Goal: Complete application form: Complete application form

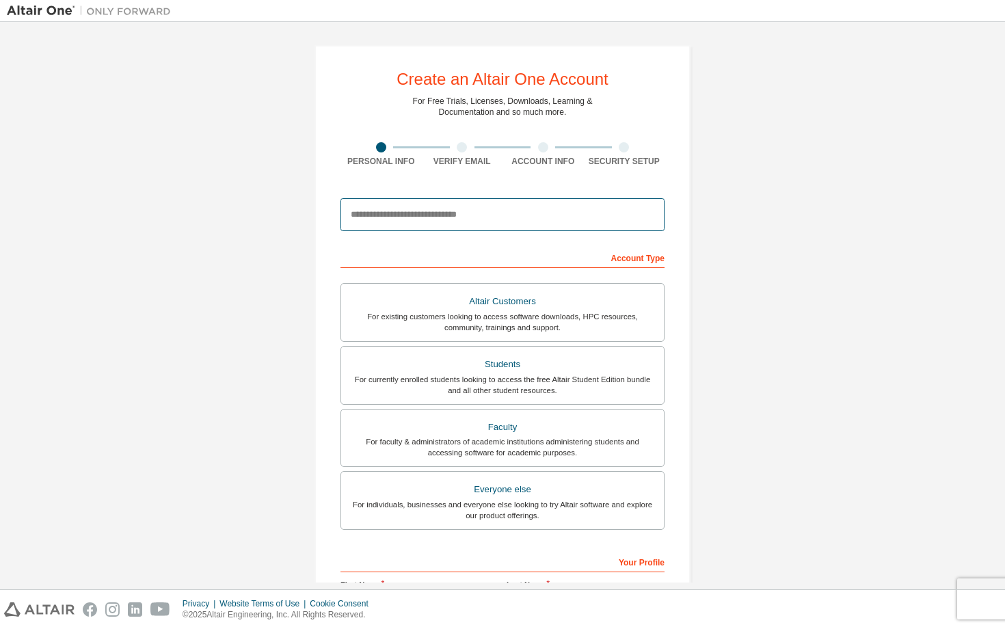
click at [463, 207] on input "email" at bounding box center [502, 214] width 324 height 33
paste input "**********"
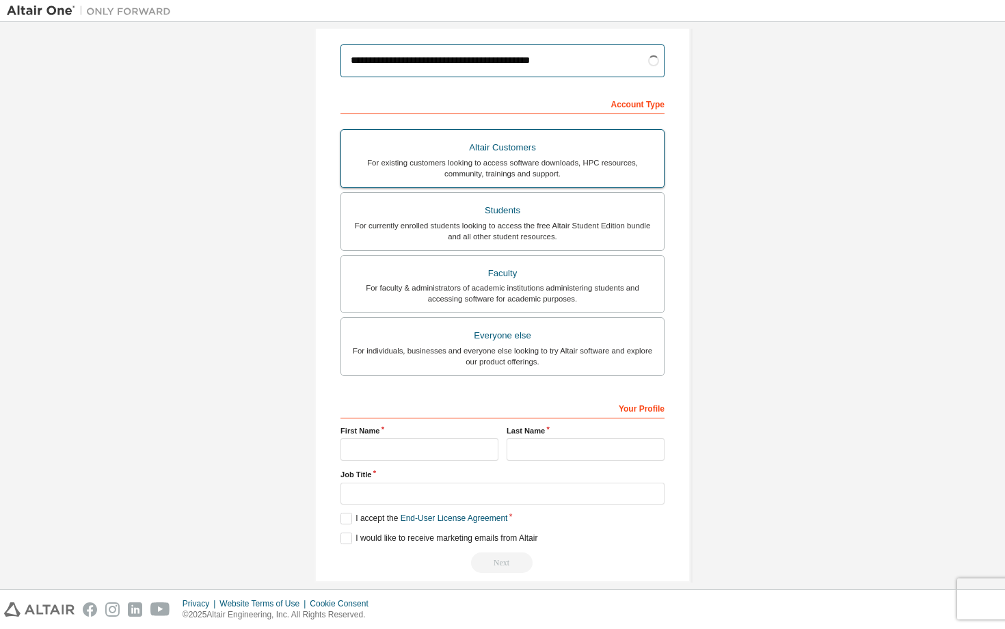
scroll to position [170, 0]
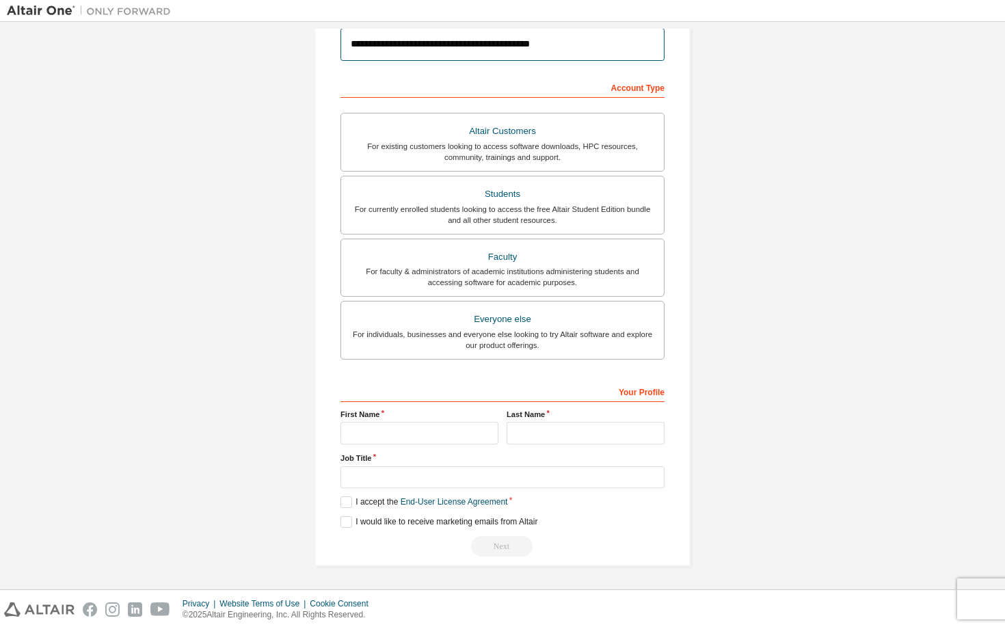
type input "**********"
click at [441, 431] on input "text" at bounding box center [419, 433] width 158 height 23
type input "****"
click at [555, 426] on input "text" at bounding box center [585, 433] width 158 height 23
type input "******"
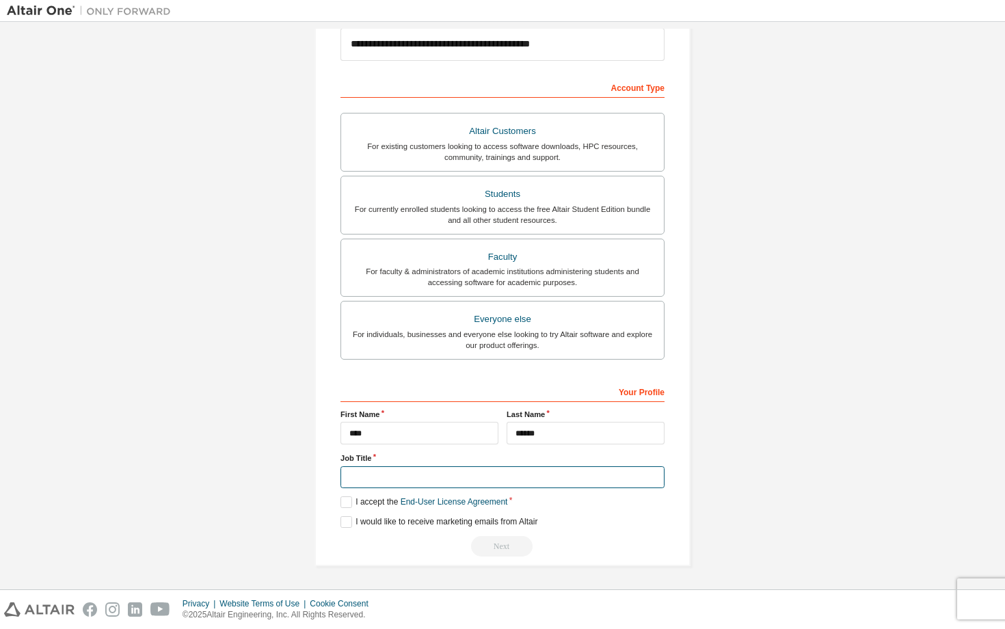
click at [463, 479] on input "text" at bounding box center [502, 477] width 324 height 23
click at [344, 506] on label "I accept the End-User License Agreement" at bounding box center [423, 502] width 167 height 12
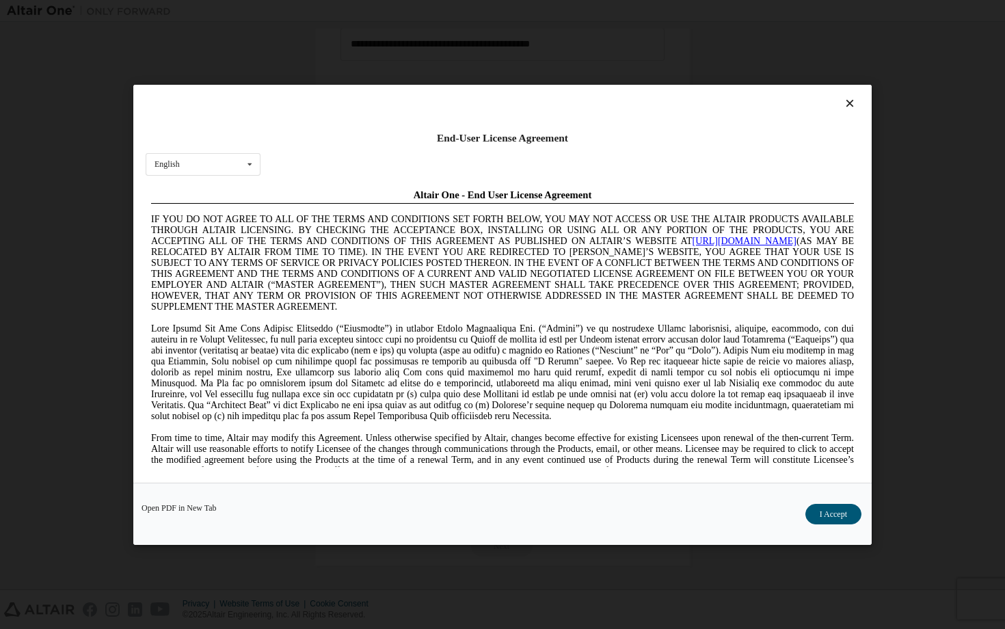
scroll to position [0, 0]
click at [837, 509] on button "I Accept" at bounding box center [833, 513] width 56 height 21
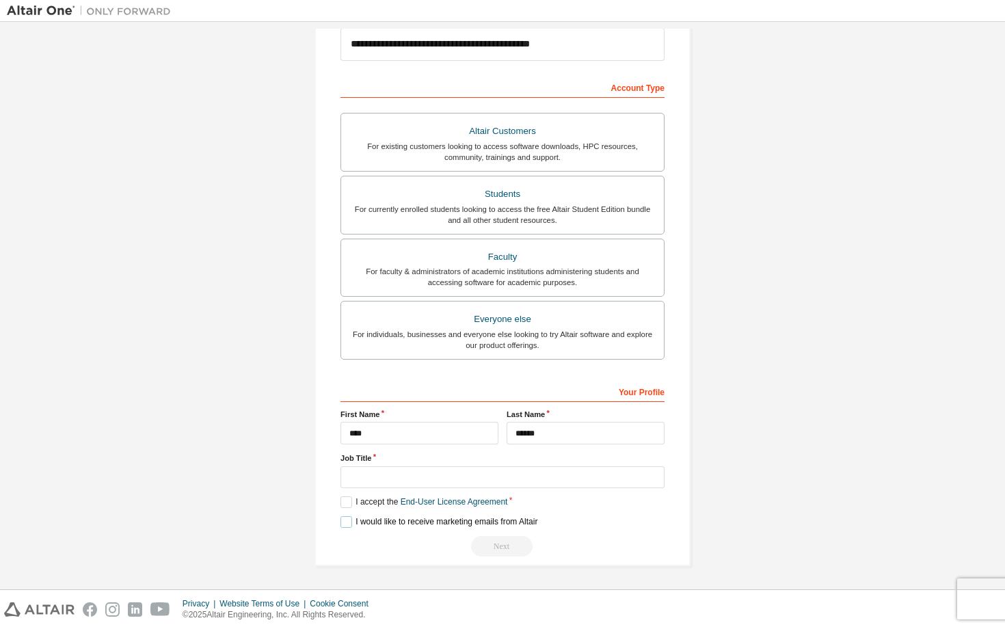
click at [344, 524] on label "I would like to receive marketing emails from Altair" at bounding box center [438, 522] width 197 height 12
click at [390, 474] on input "text" at bounding box center [502, 477] width 324 height 23
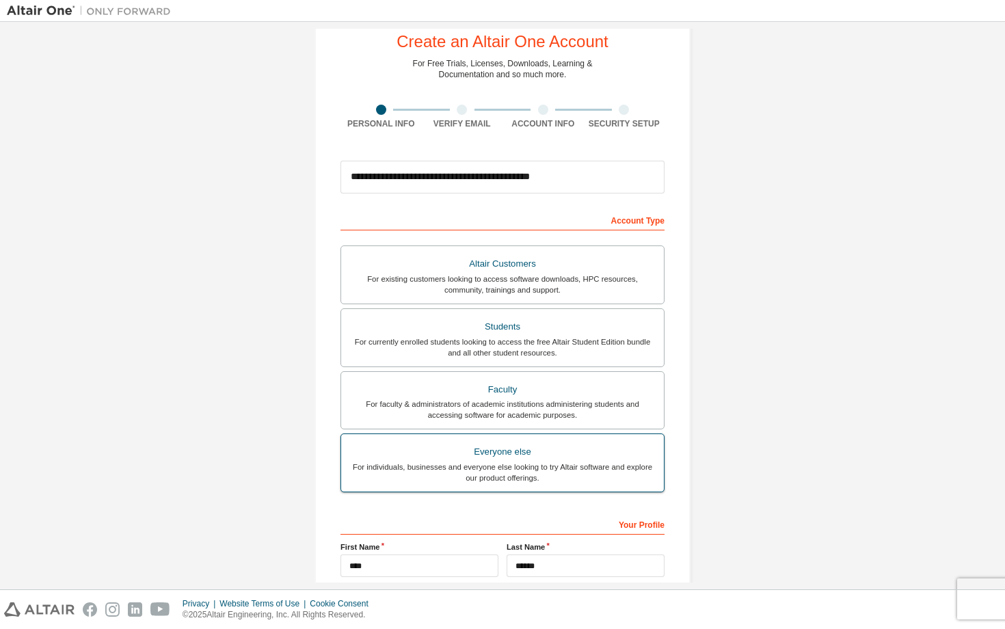
scroll to position [33, 0]
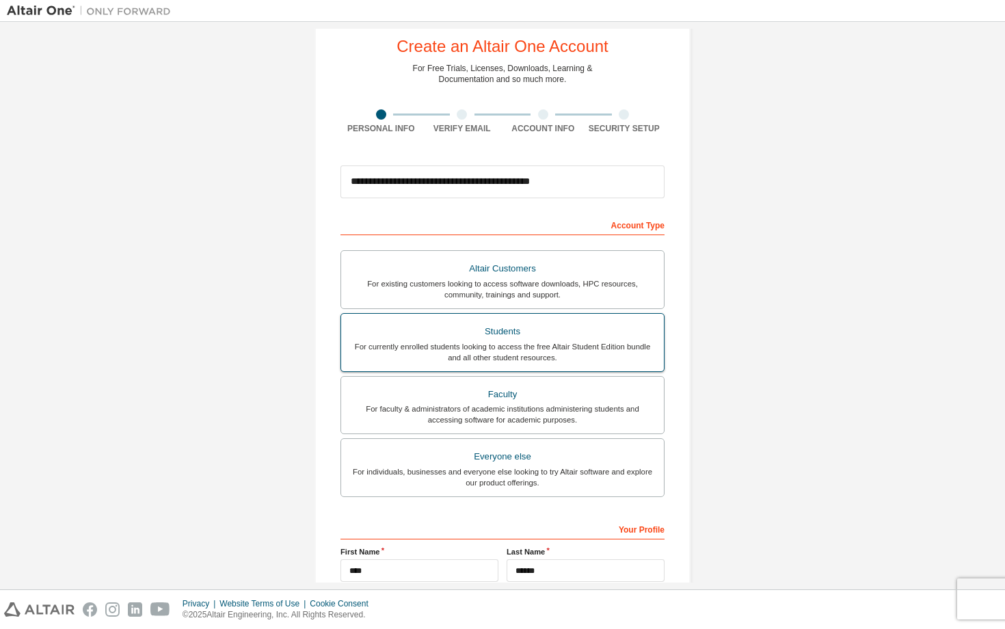
click at [487, 352] on div "For currently enrolled students looking to access the free Altair Student Editi…" at bounding box center [502, 352] width 306 height 22
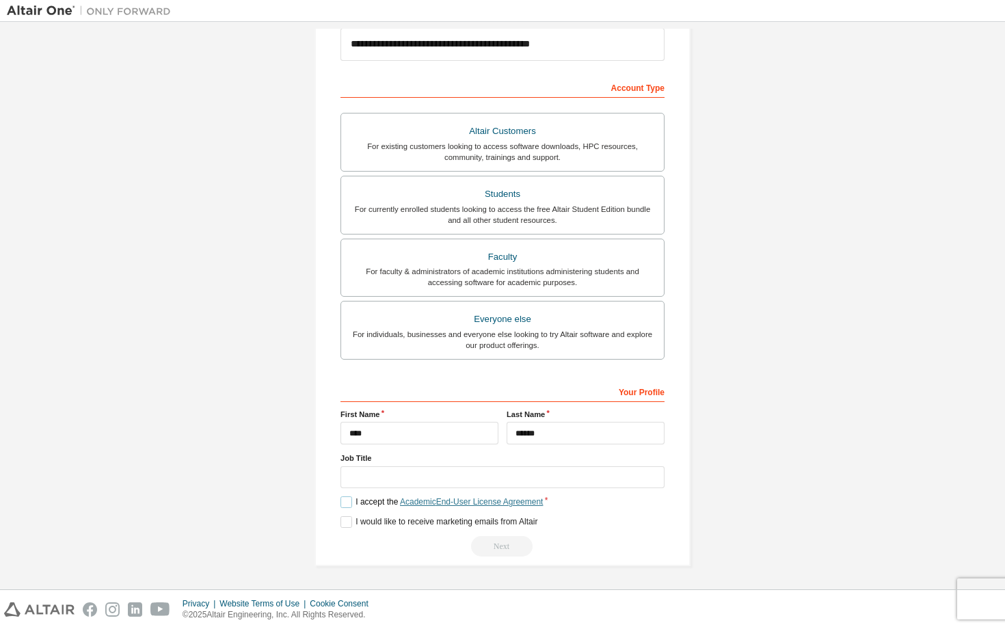
click at [436, 505] on link "Academic End-User License Agreement" at bounding box center [471, 502] width 143 height 10
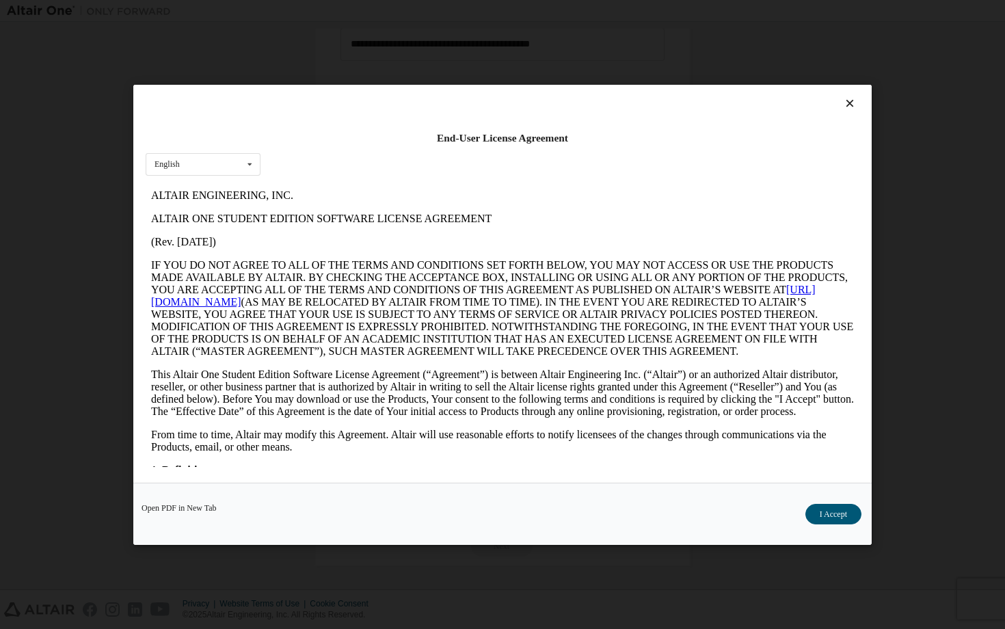
scroll to position [0, 0]
click at [831, 506] on button "I Accept" at bounding box center [833, 513] width 56 height 21
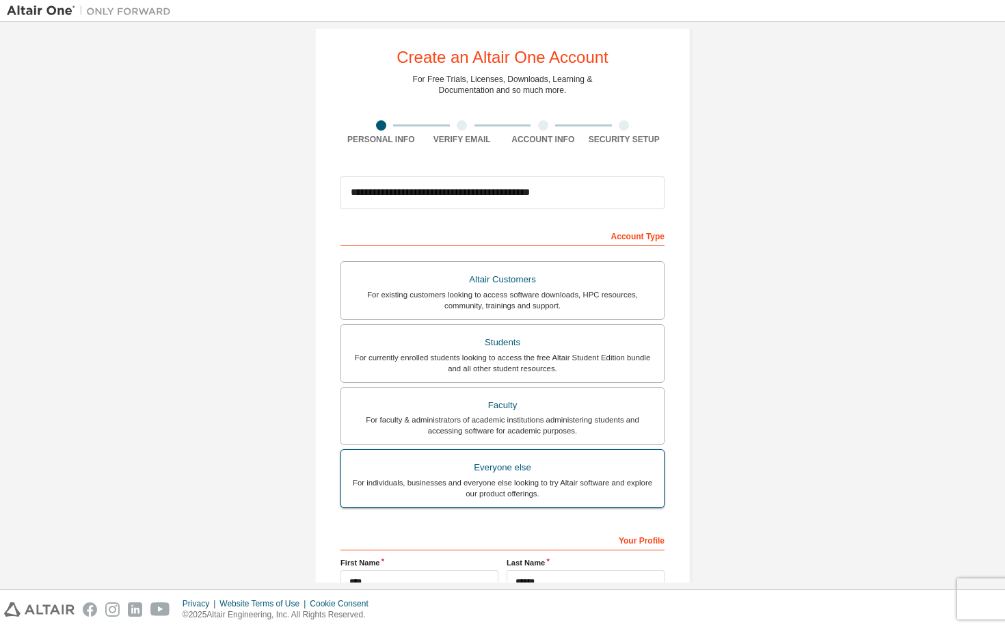
scroll to position [170, 0]
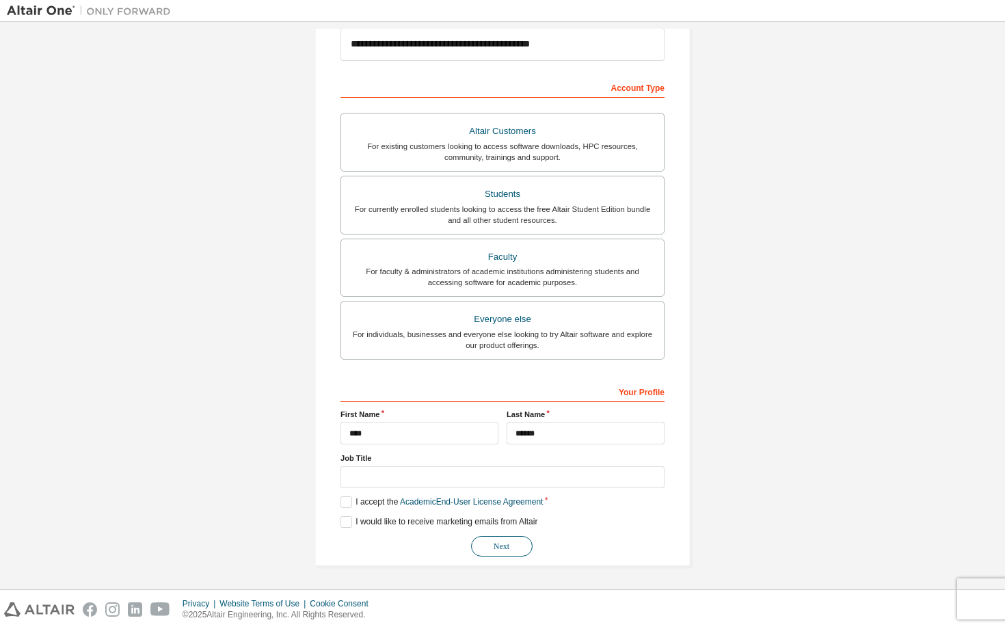
click at [493, 543] on button "Next" at bounding box center [502, 546] width 62 height 21
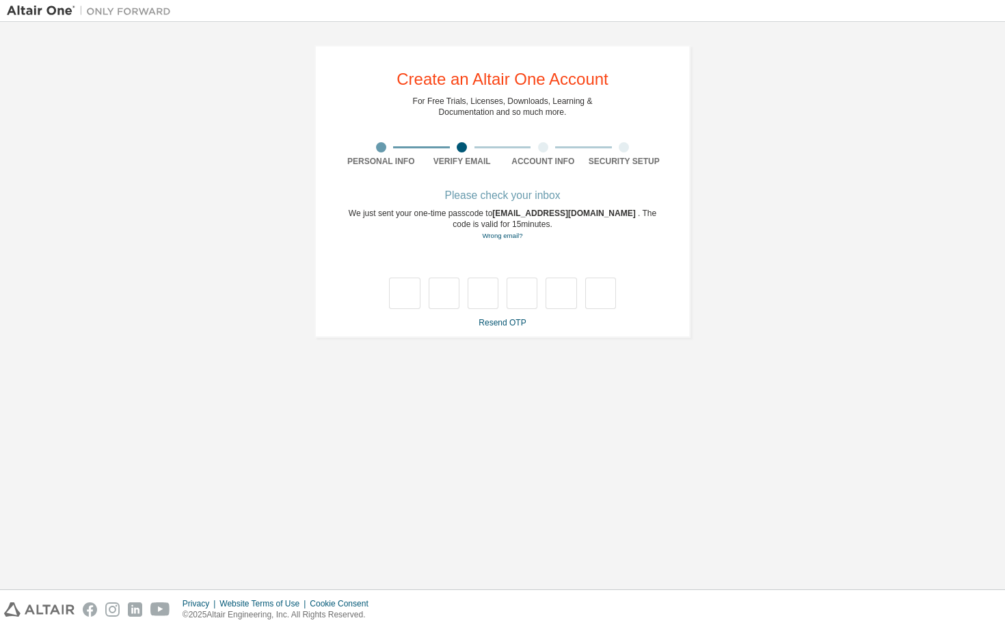
scroll to position [0, 0]
type input "*"
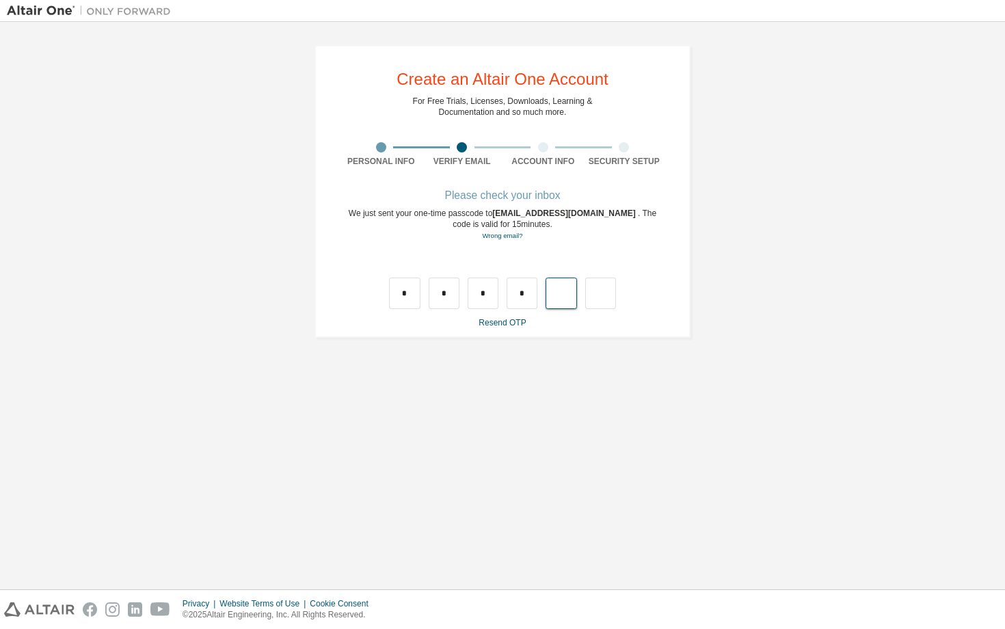
type input "*"
click at [405, 309] on input "text" at bounding box center [404, 292] width 31 height 31
type input "*"
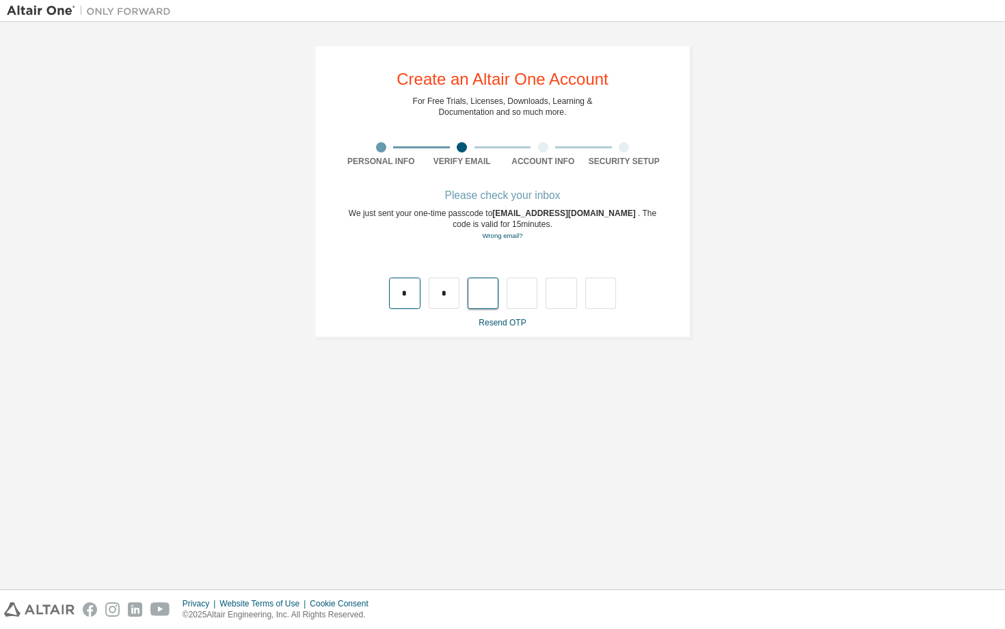
type input "*"
